Goal: Navigation & Orientation: Find specific page/section

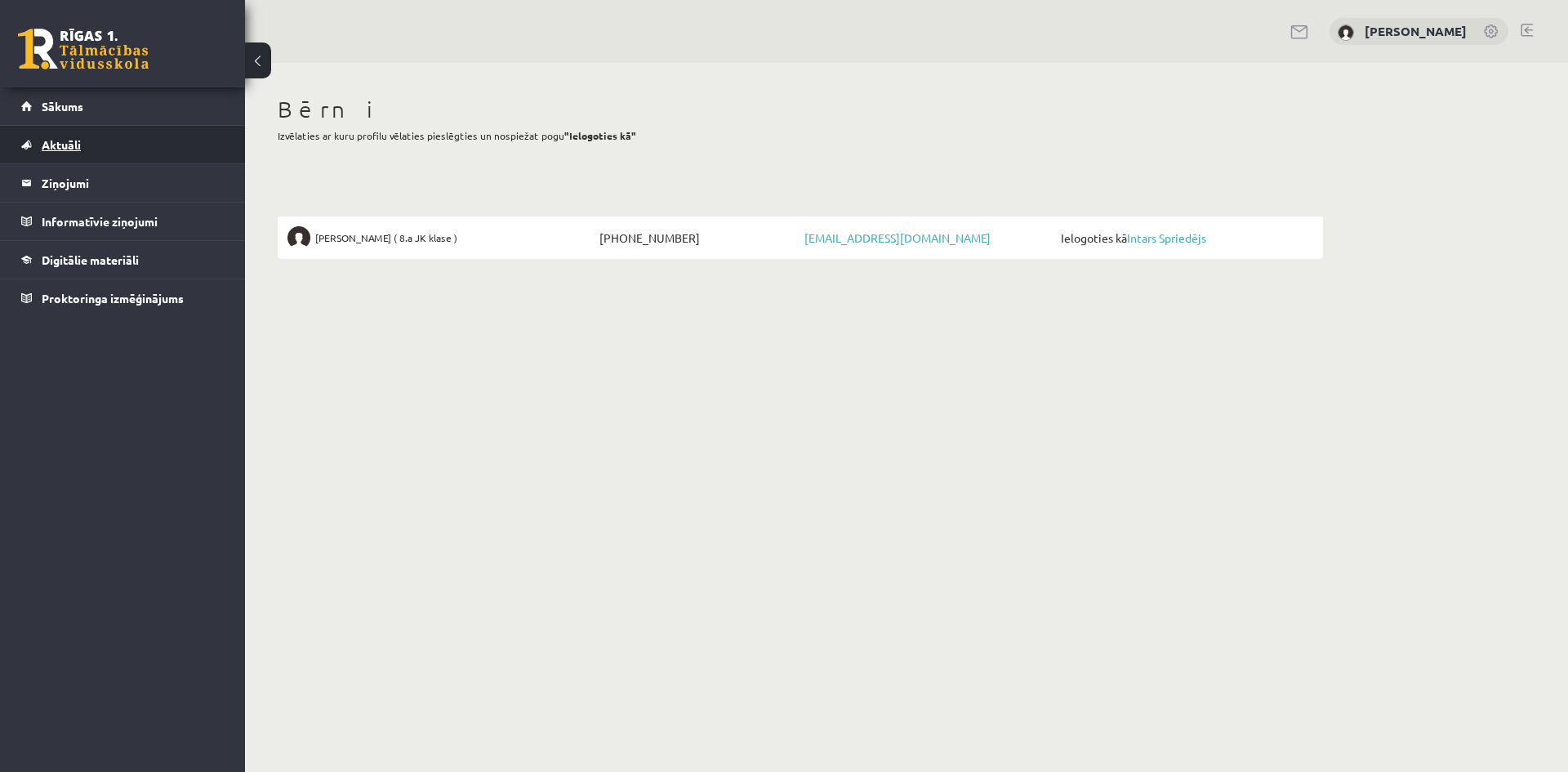
click at [74, 143] on span "Aktuāli" at bounding box center [61, 144] width 39 height 15
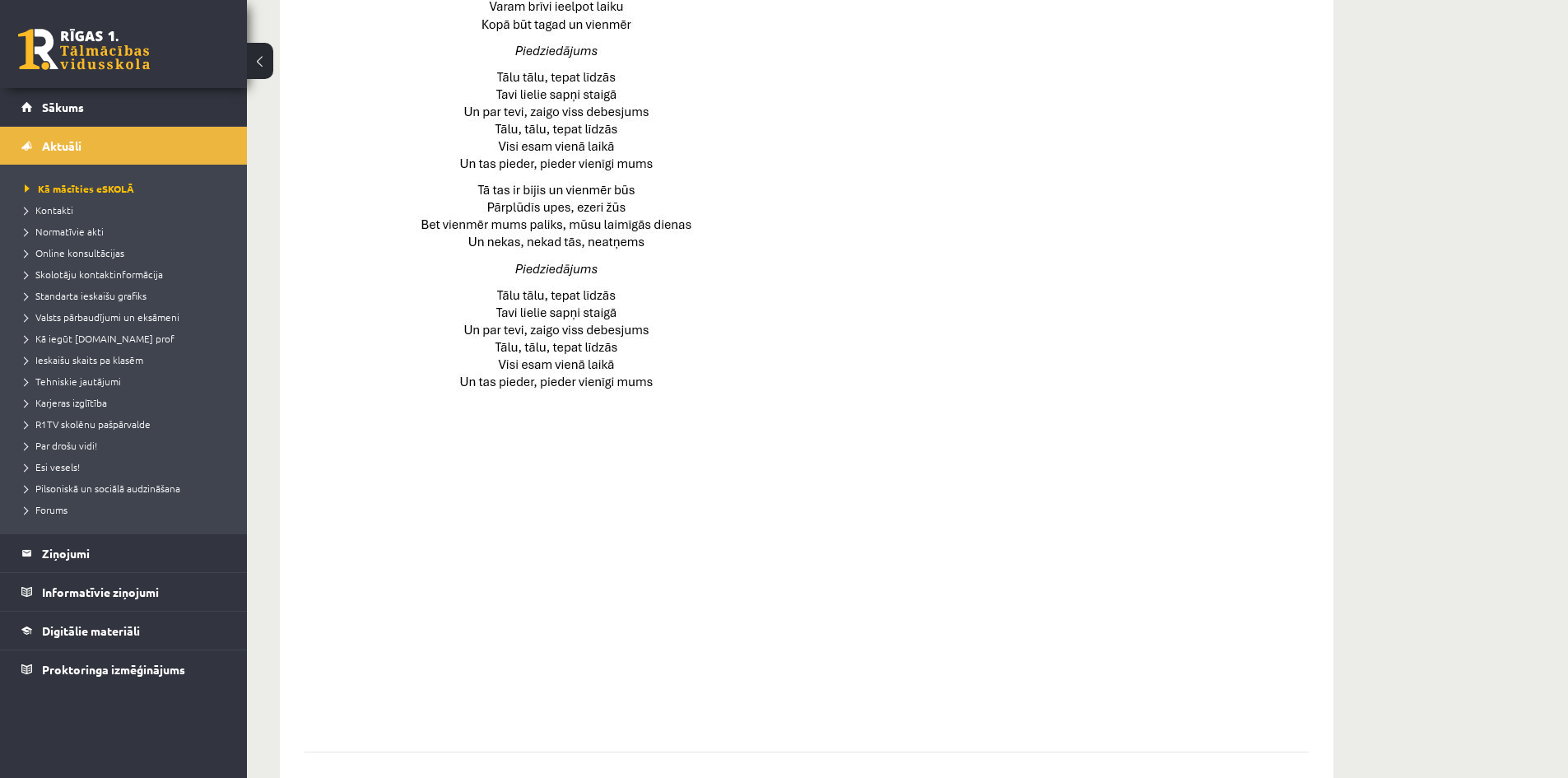
scroll to position [1016, 0]
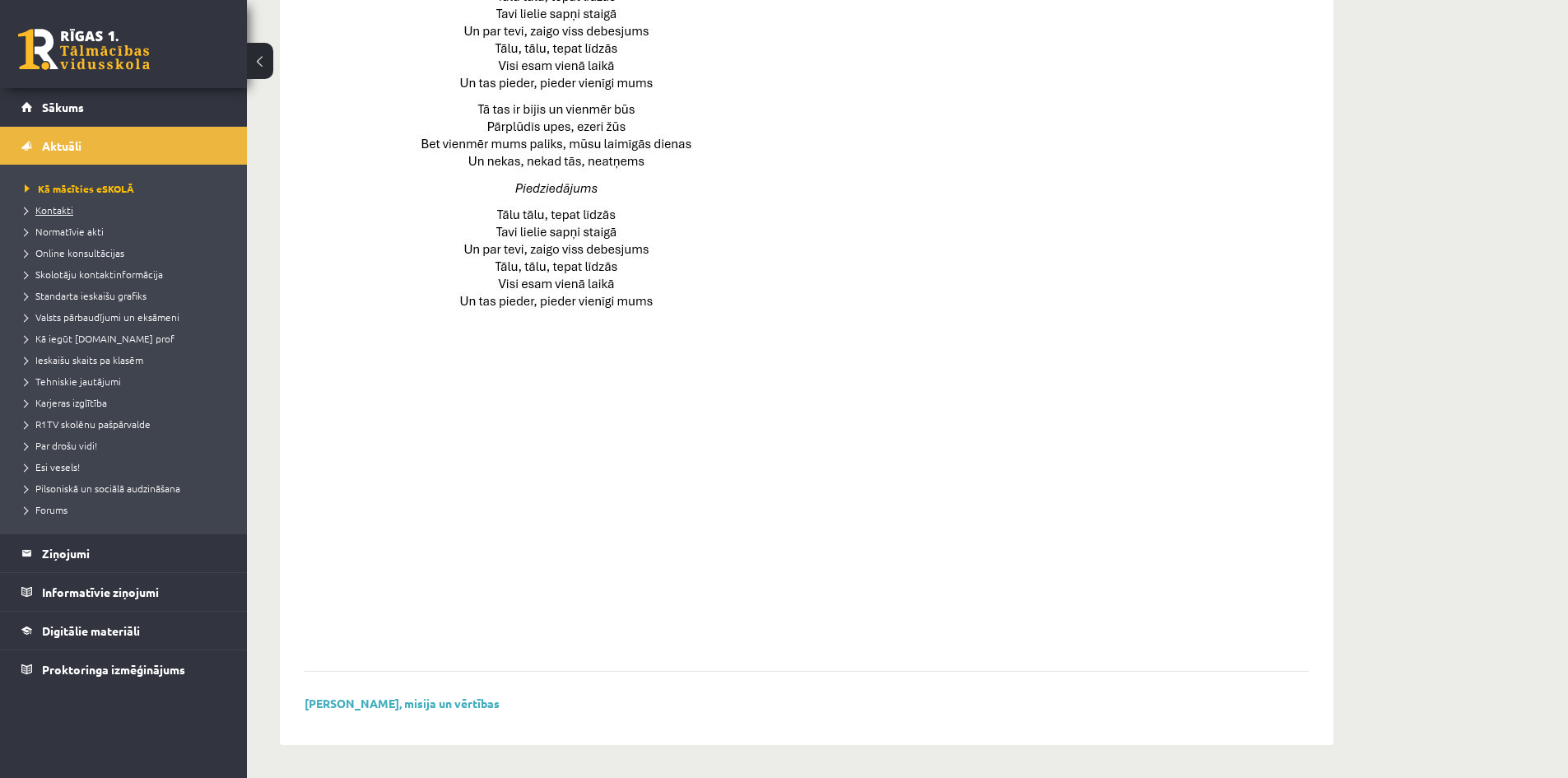
click at [53, 205] on span "Kontakti" at bounding box center [49, 209] width 49 height 13
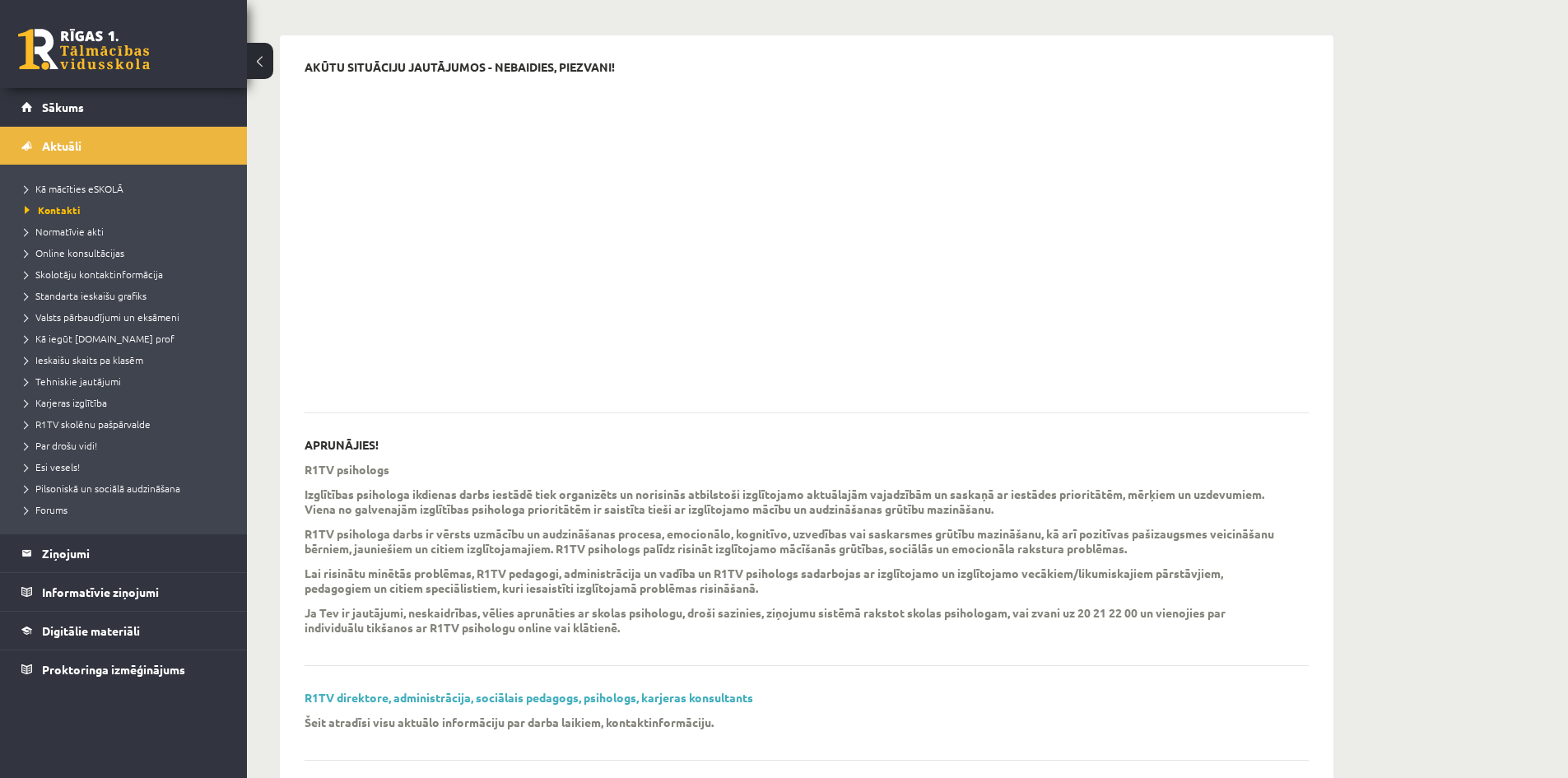
scroll to position [164, 0]
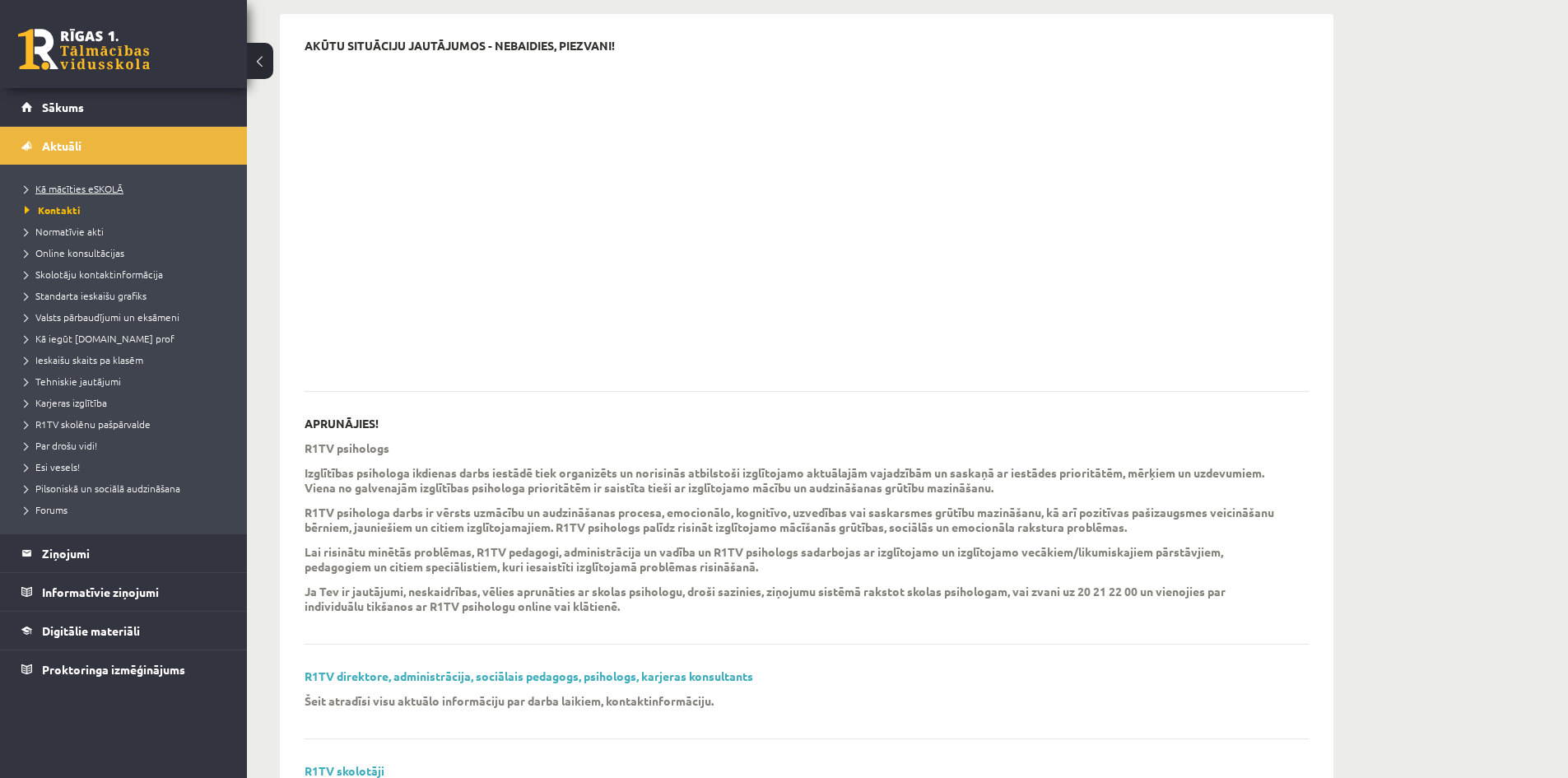
click at [96, 190] on span "Kā mācīties eSKOLĀ" at bounding box center [73, 188] width 99 height 13
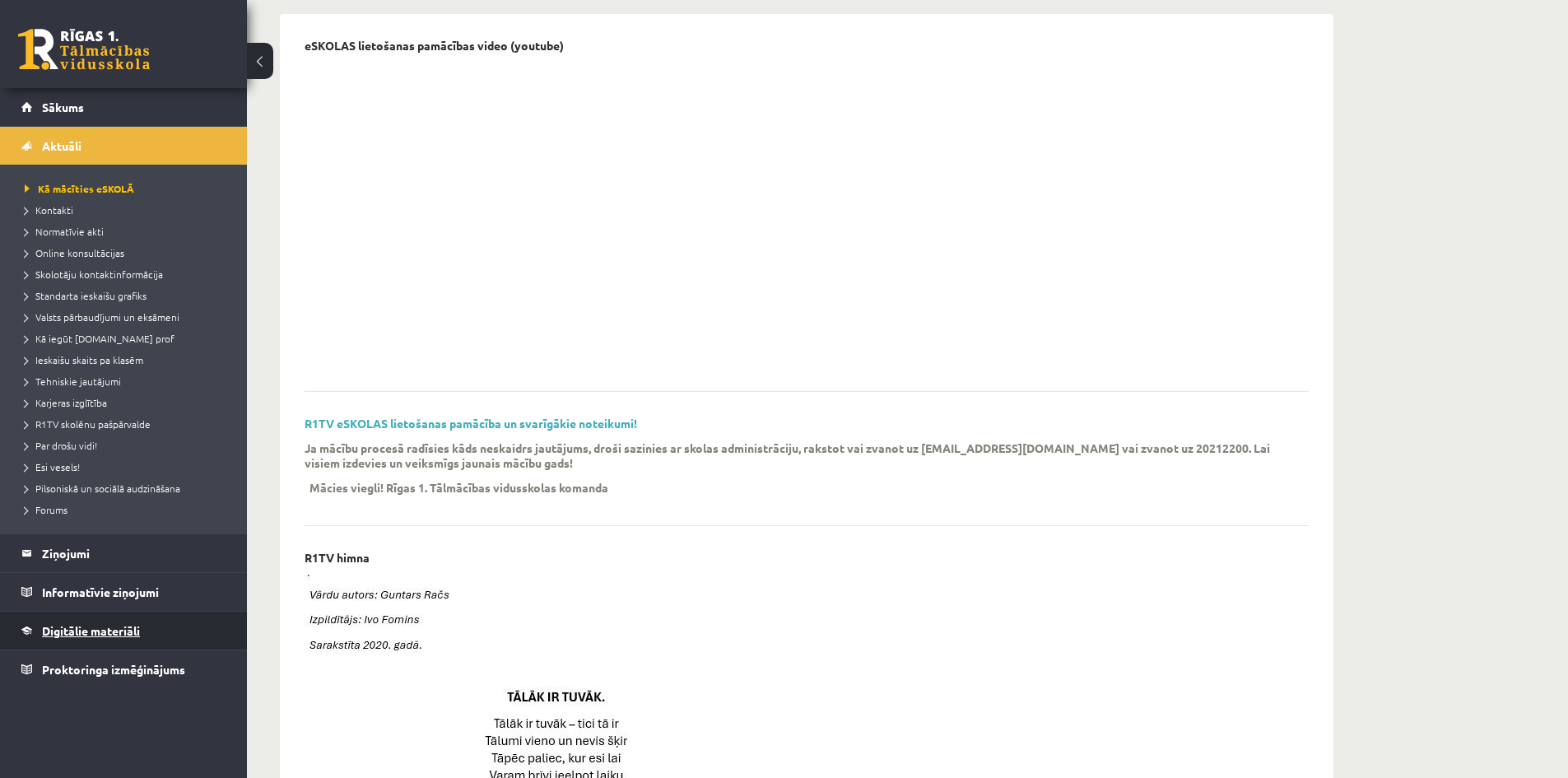
click at [96, 632] on span "Digitālie materiāli" at bounding box center [91, 629] width 98 height 15
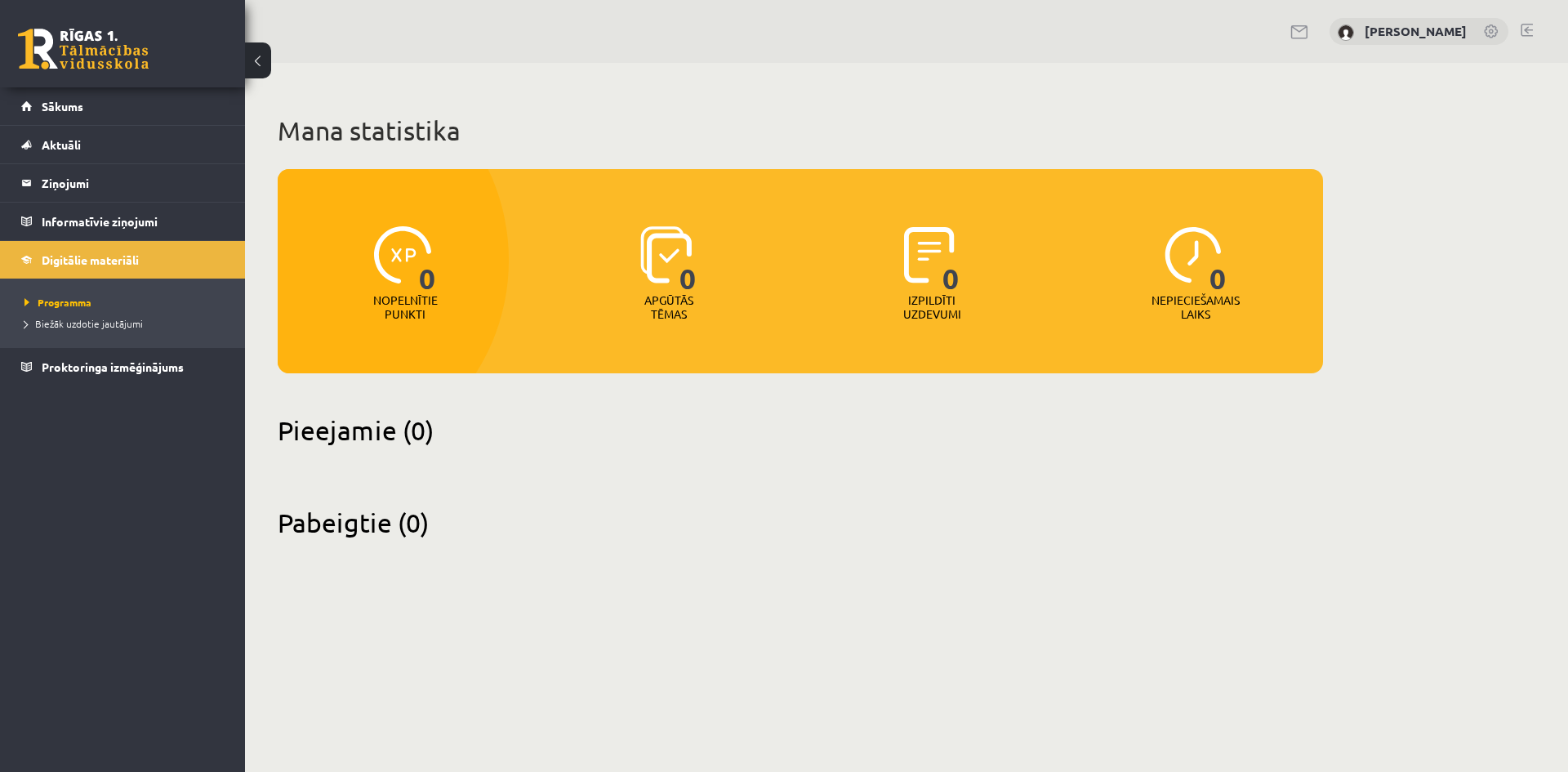
click at [1529, 33] on link at bounding box center [1527, 29] width 13 height 13
